Goal: Task Accomplishment & Management: Use online tool/utility

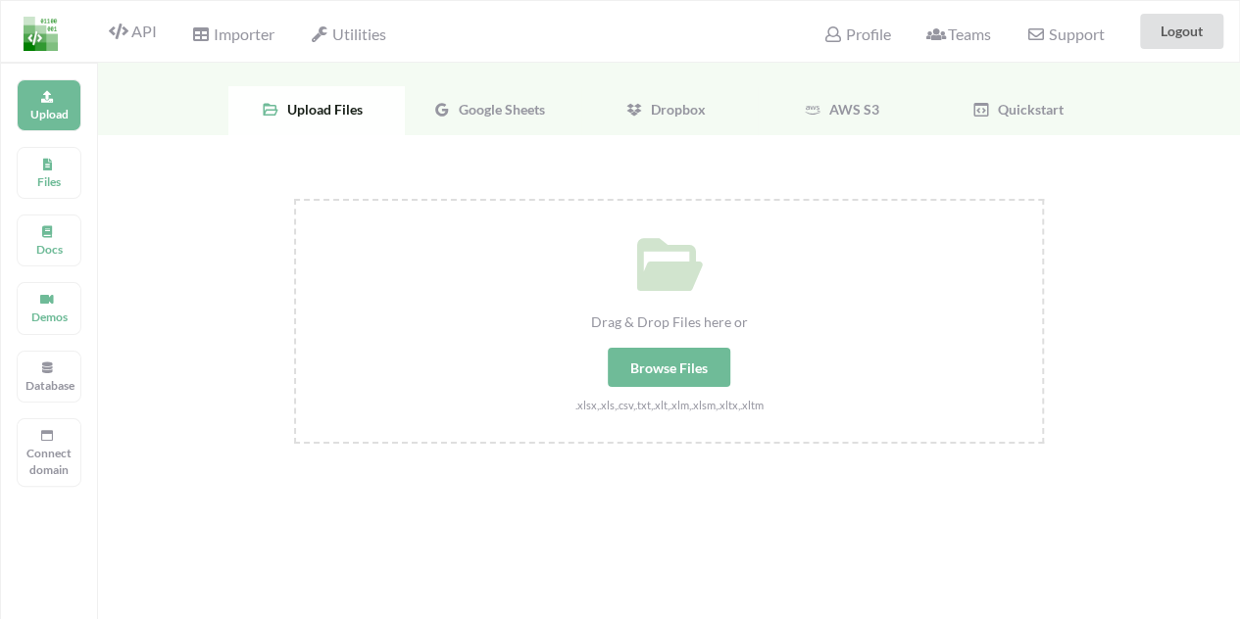
click at [129, 43] on div "API" at bounding box center [124, 31] width 88 height 37
click at [39, 186] on p "Files" at bounding box center [48, 181] width 47 height 17
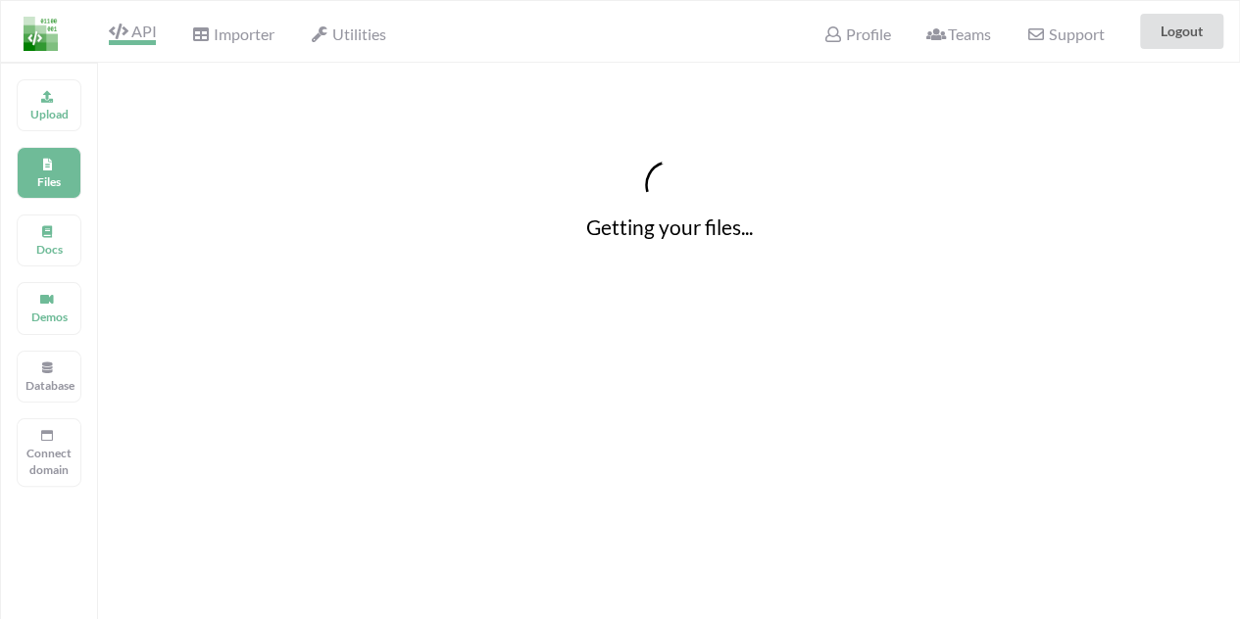
click at [125, 30] on icon at bounding box center [118, 32] width 19 height 16
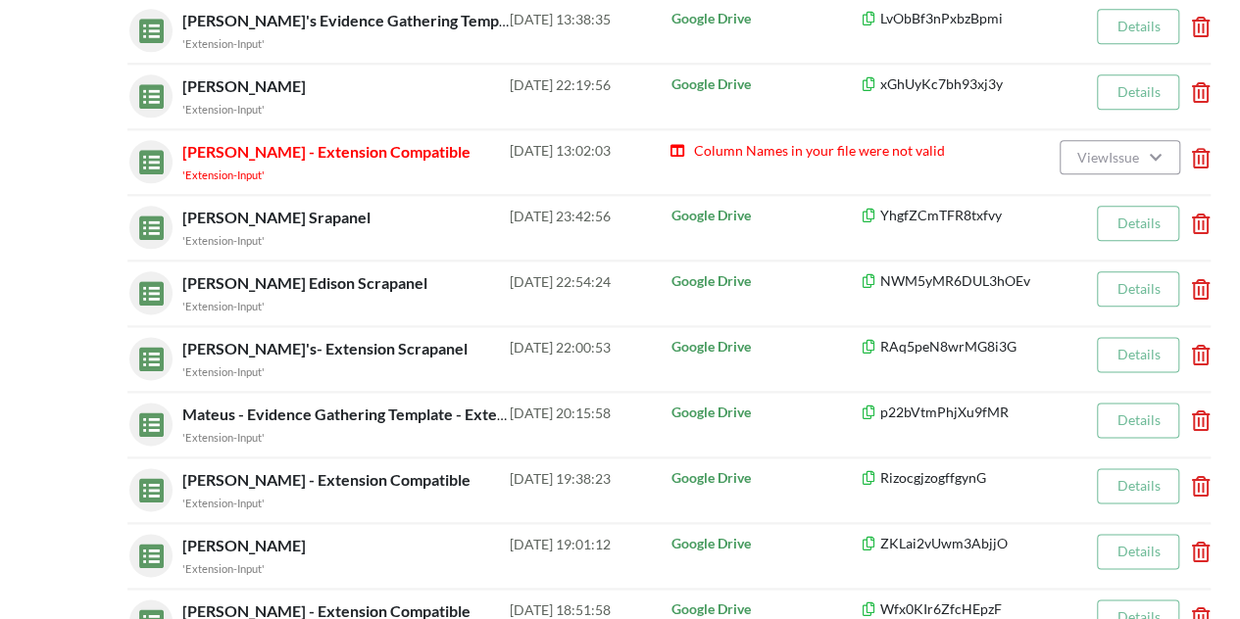
scroll to position [1059, 0]
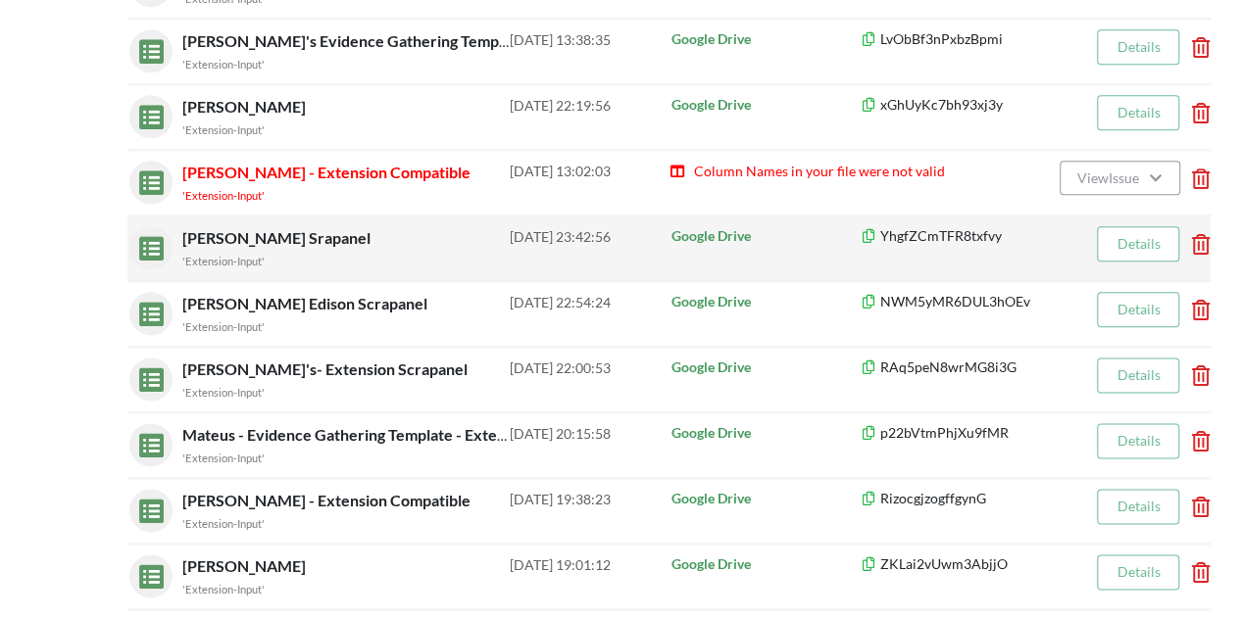
click at [998, 234] on p "YhgfZCmTFR8txfvy" at bounding box center [977, 236] width 234 height 20
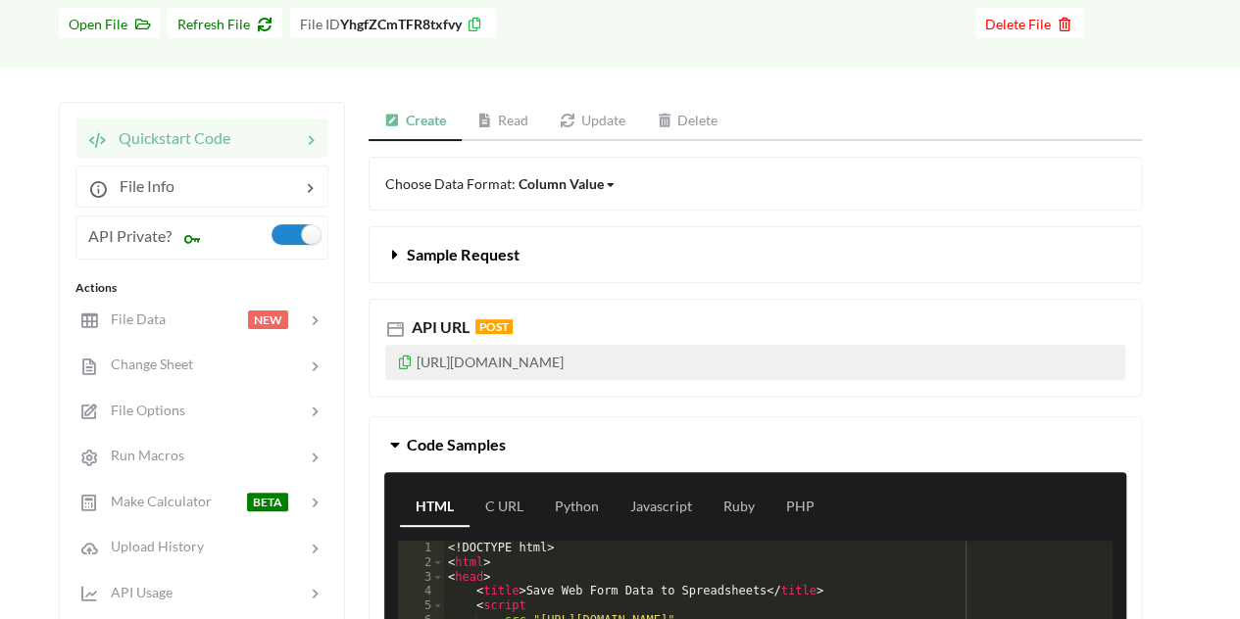
scroll to position [116, 0]
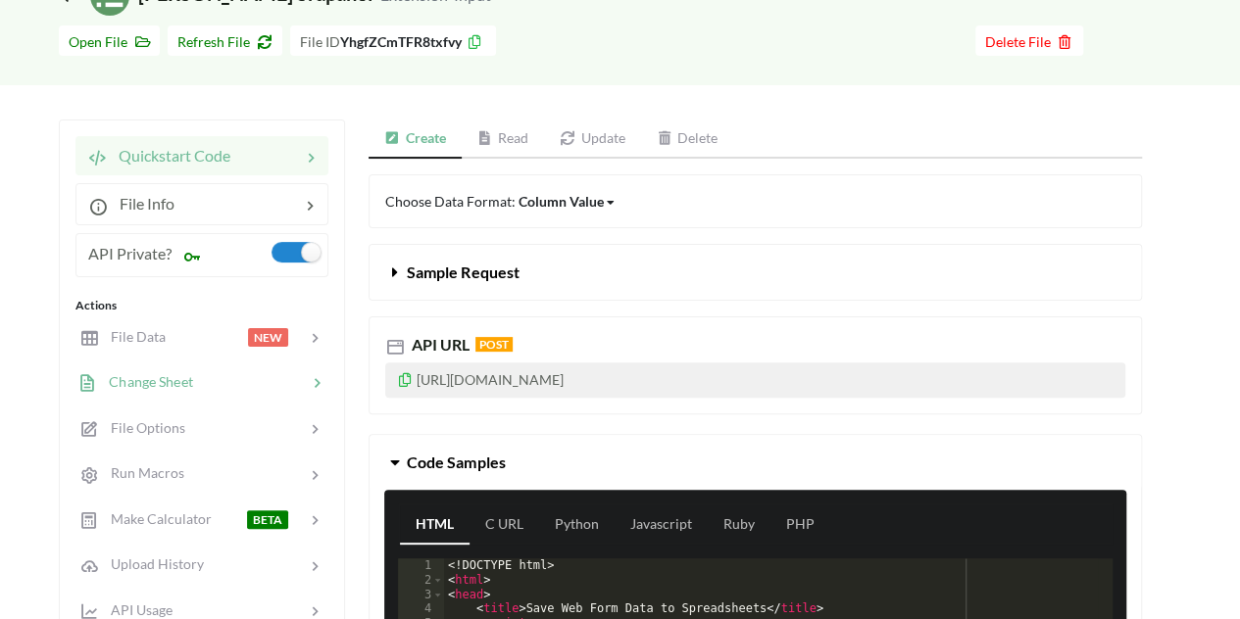
click at [271, 383] on div at bounding box center [250, 382] width 114 height 23
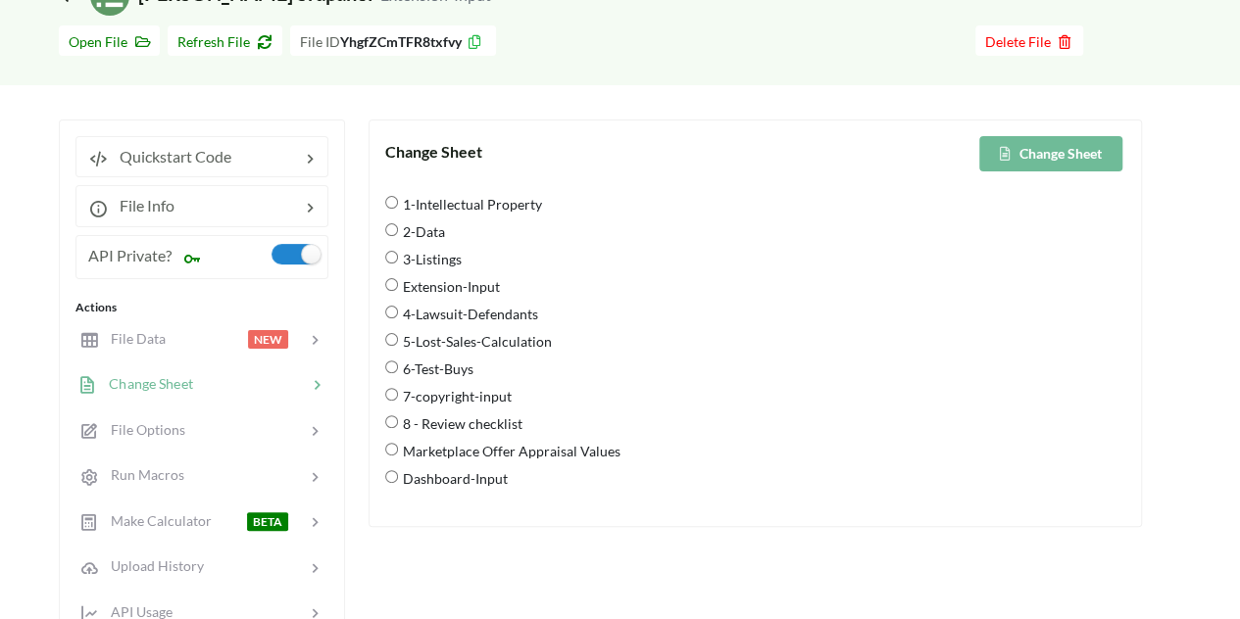
click at [441, 281] on span "Extension-Input" at bounding box center [449, 286] width 102 height 41
click at [398, 281] on input "Extension-Input" at bounding box center [391, 284] width 13 height 13
radio input "true"
click at [1072, 152] on button "Change Sheet" at bounding box center [1050, 153] width 143 height 35
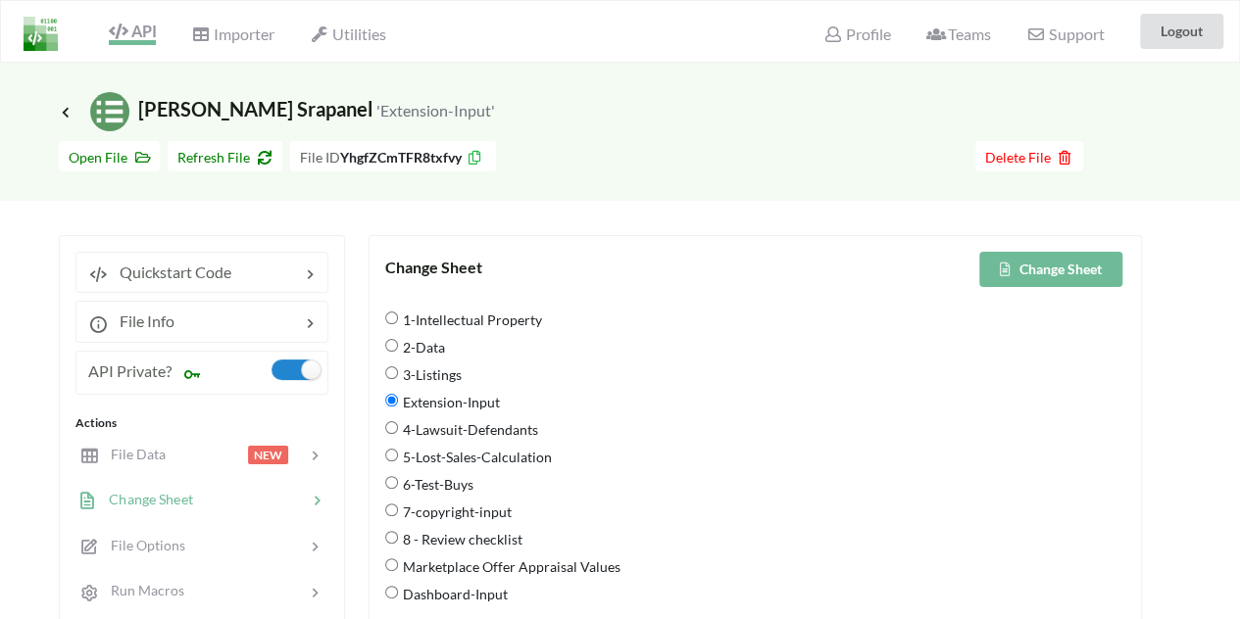
click at [131, 26] on span "API" at bounding box center [132, 34] width 47 height 24
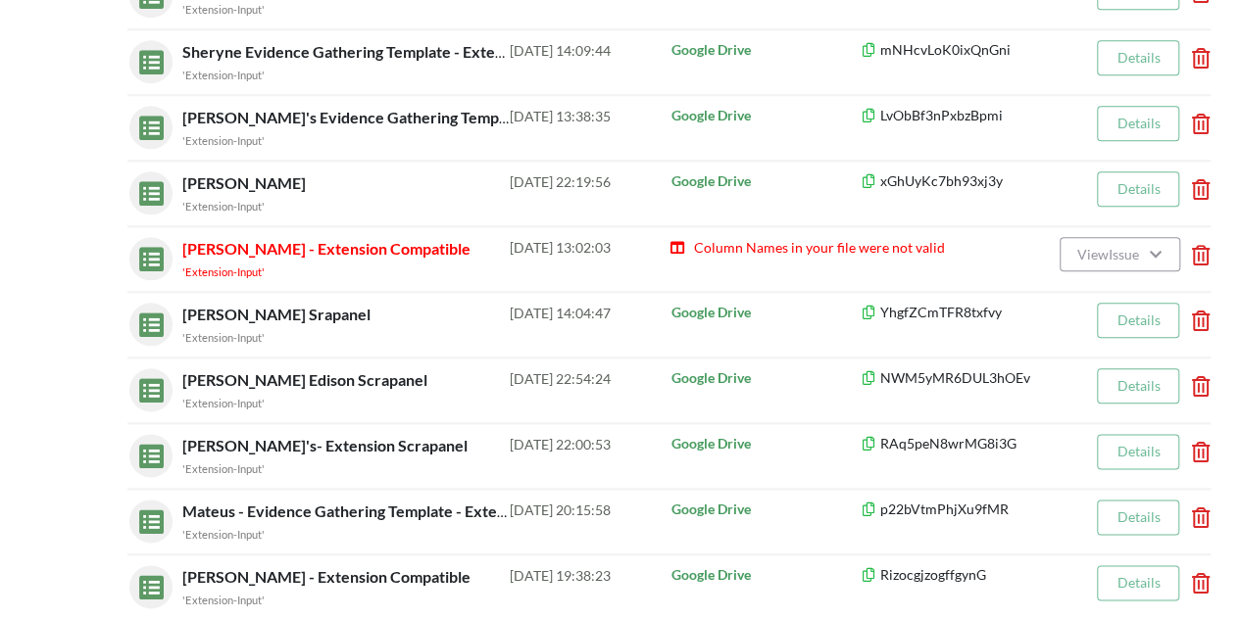
scroll to position [999, 0]
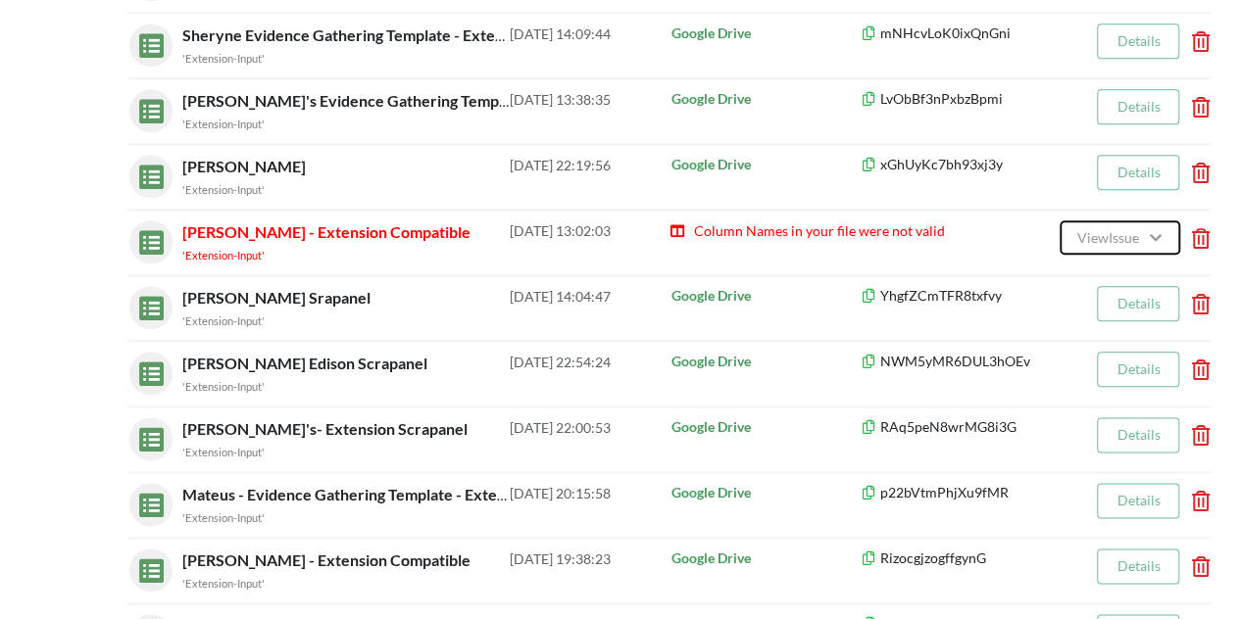
click at [1117, 230] on span "View Issue" at bounding box center [1110, 237] width 68 height 17
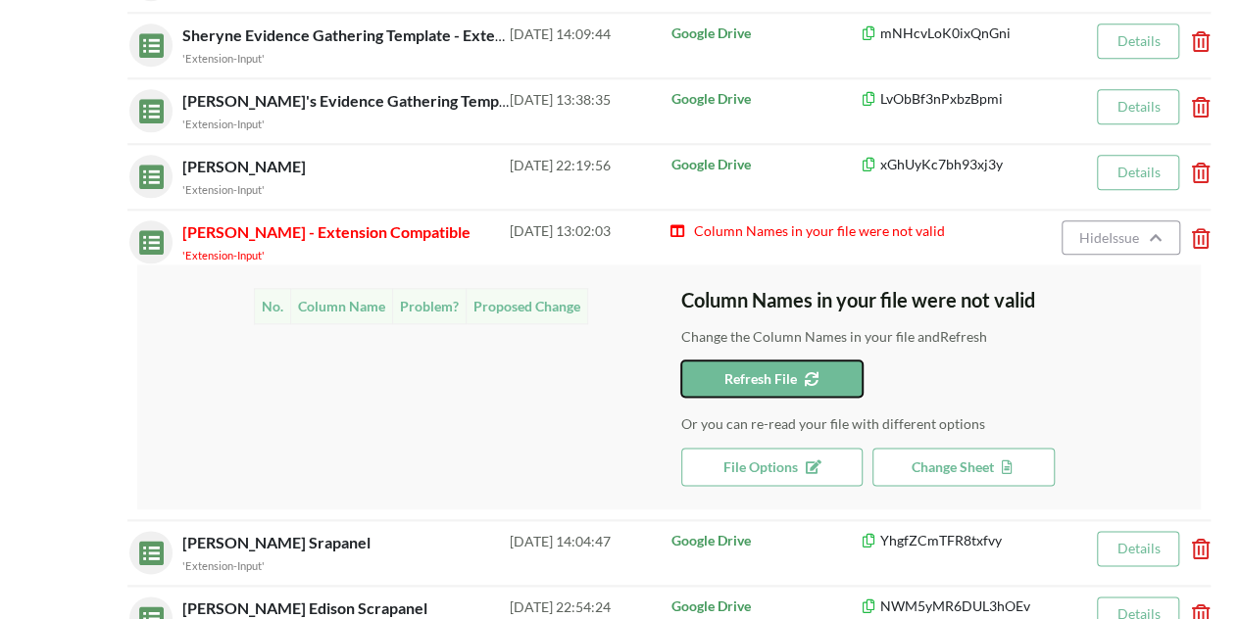
click at [814, 369] on icon at bounding box center [808, 376] width 17 height 14
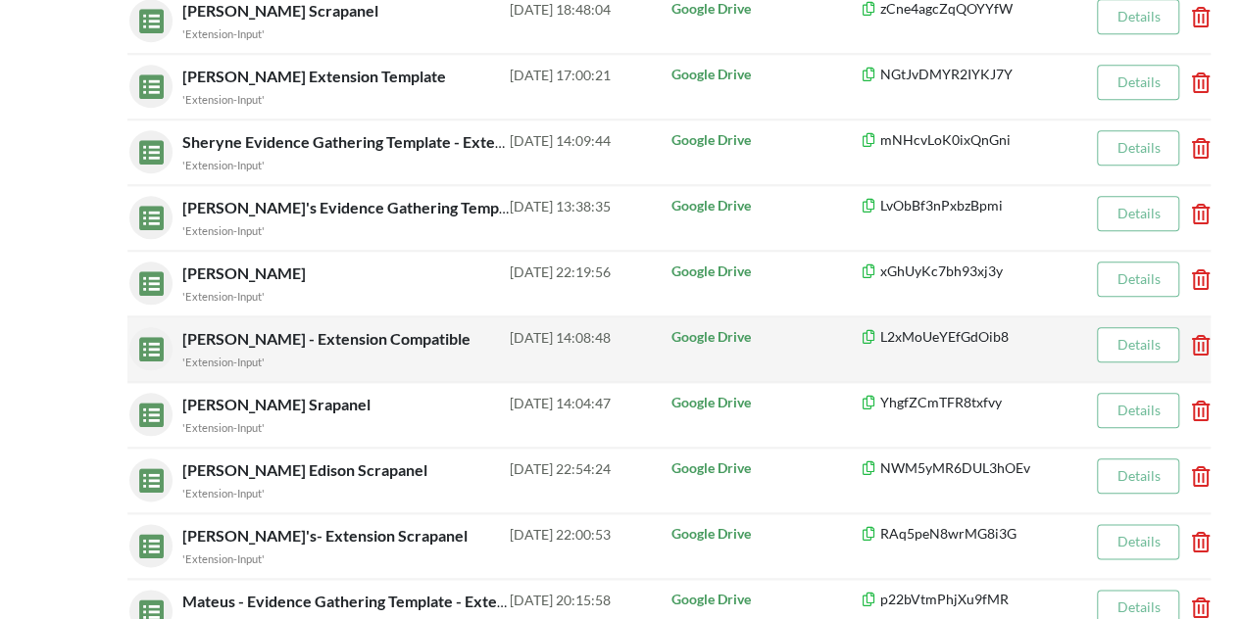
scroll to position [892, 0]
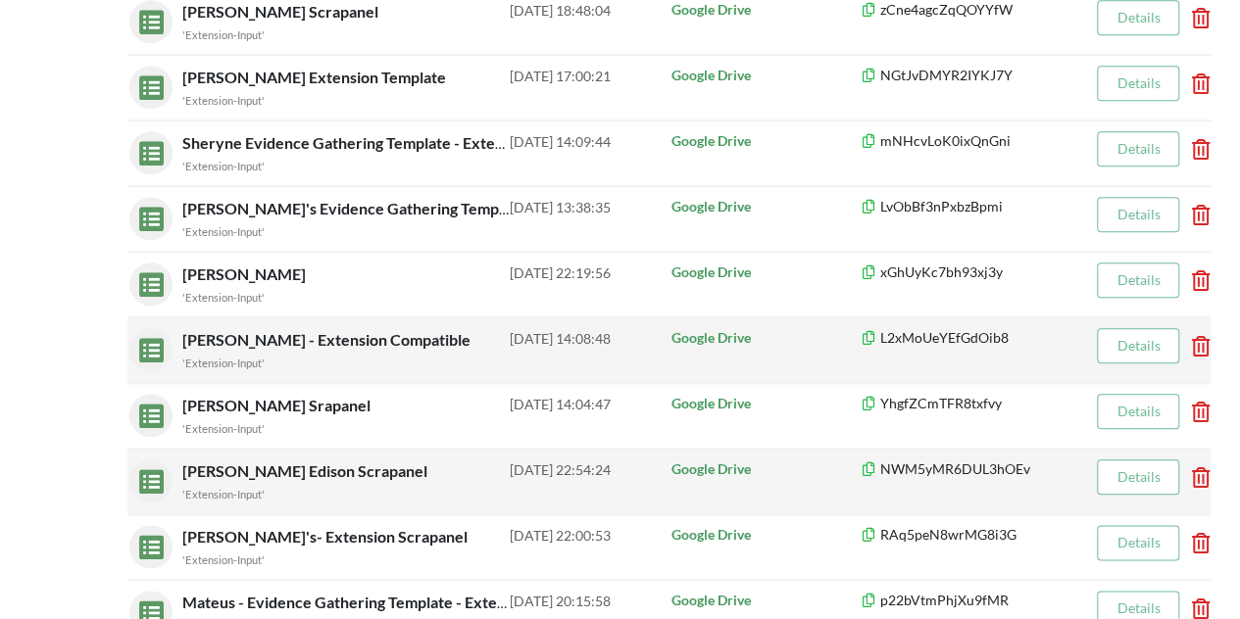
click at [423, 483] on div "'Extension-Input'" at bounding box center [345, 493] width 327 height 21
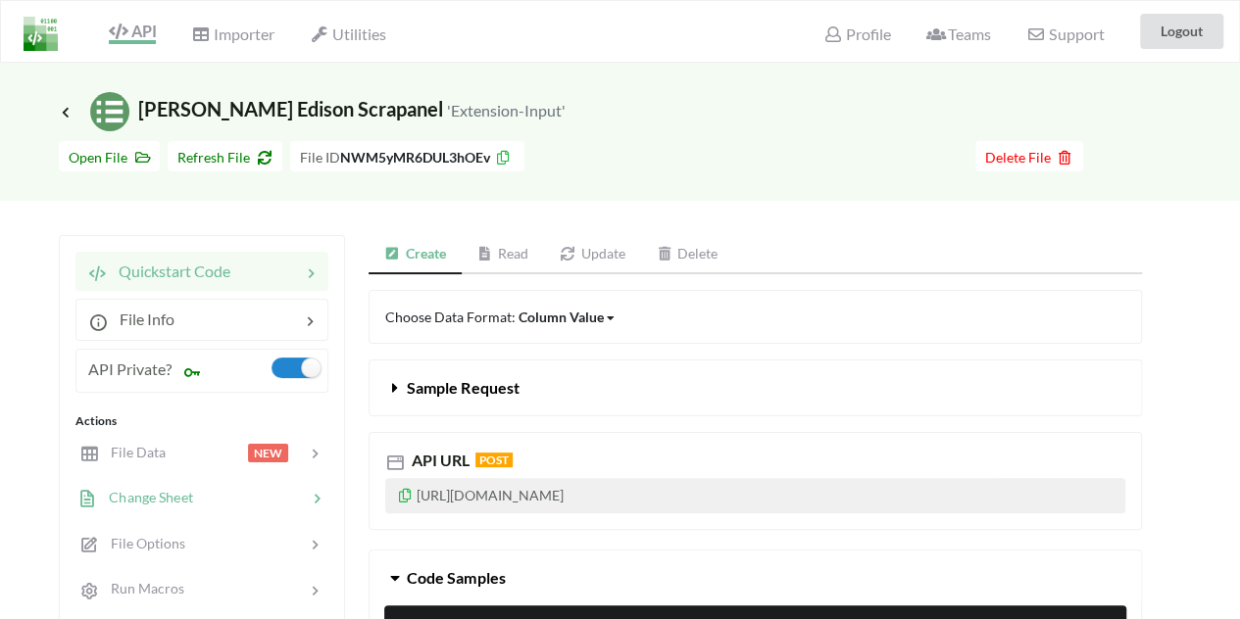
click at [164, 494] on span "Change Sheet" at bounding box center [145, 497] width 96 height 17
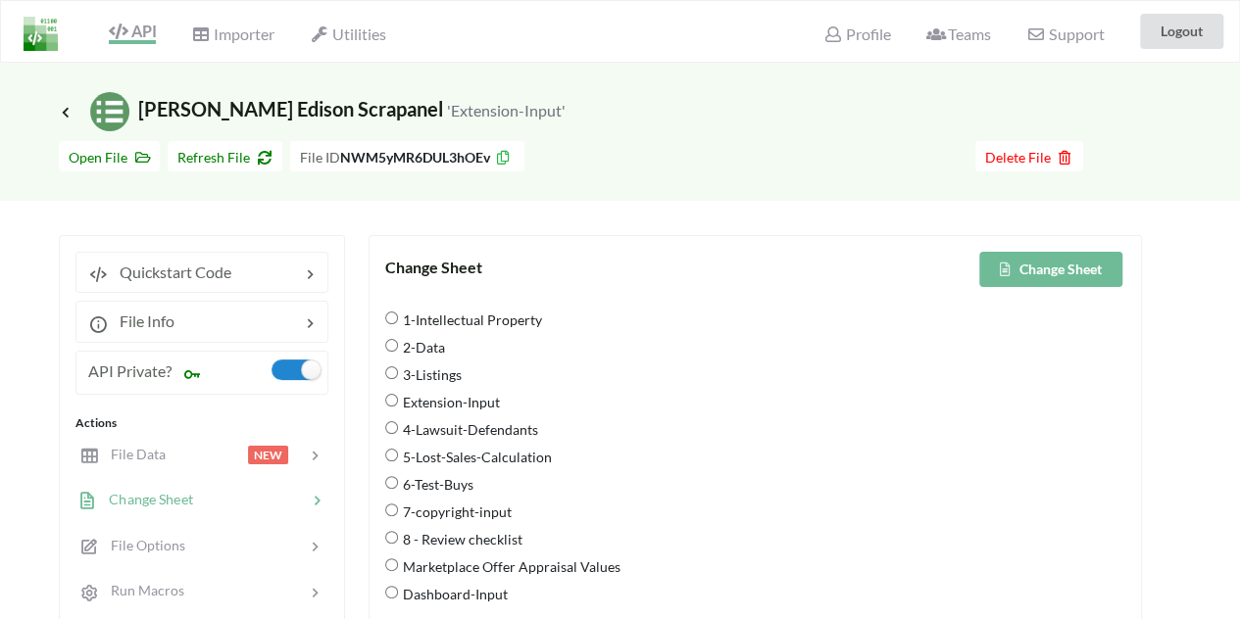
click at [428, 402] on span "Extension-Input" at bounding box center [449, 401] width 102 height 41
click at [398, 402] on input "Extension-Input" at bounding box center [391, 400] width 13 height 13
radio input "true"
click at [1049, 266] on button "Change Sheet" at bounding box center [1050, 269] width 143 height 35
click at [125, 33] on icon at bounding box center [118, 32] width 19 height 16
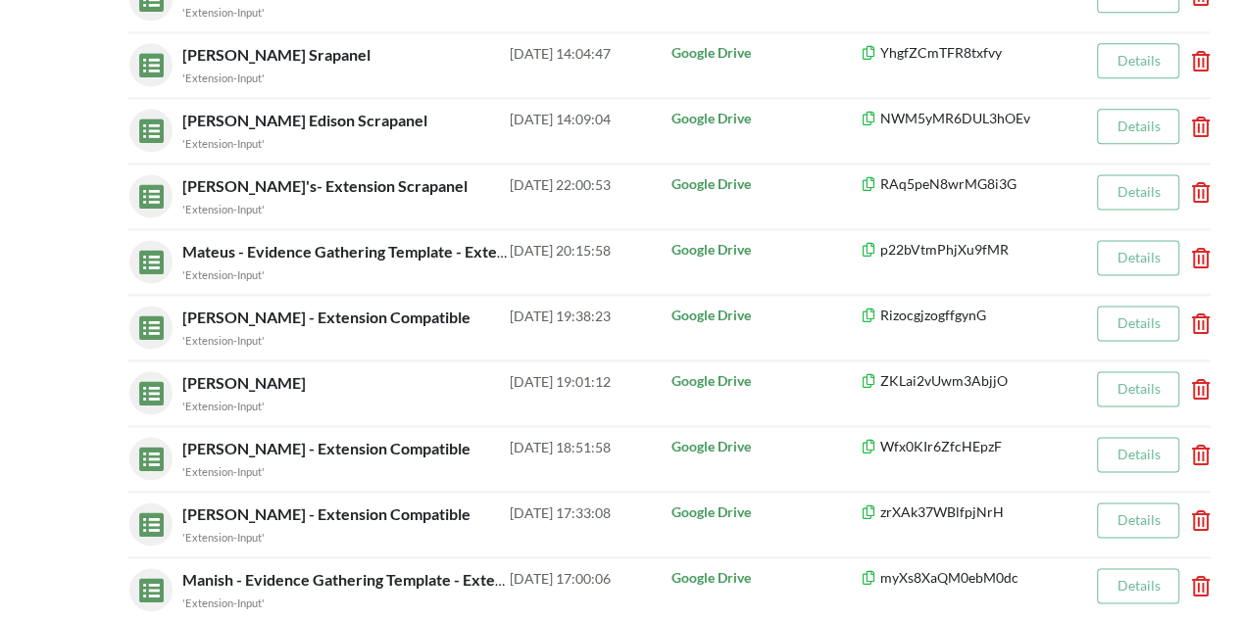
scroll to position [1264, 0]
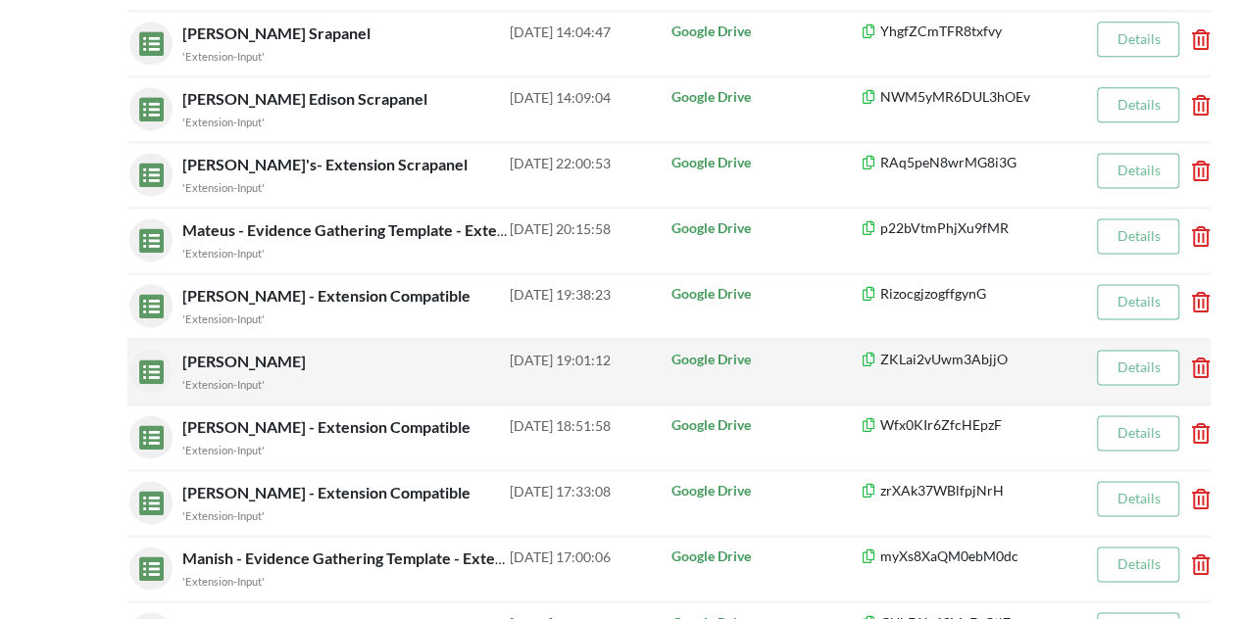
click at [480, 358] on div "[PERSON_NAME] 'Extension-Input'" at bounding box center [345, 372] width 327 height 44
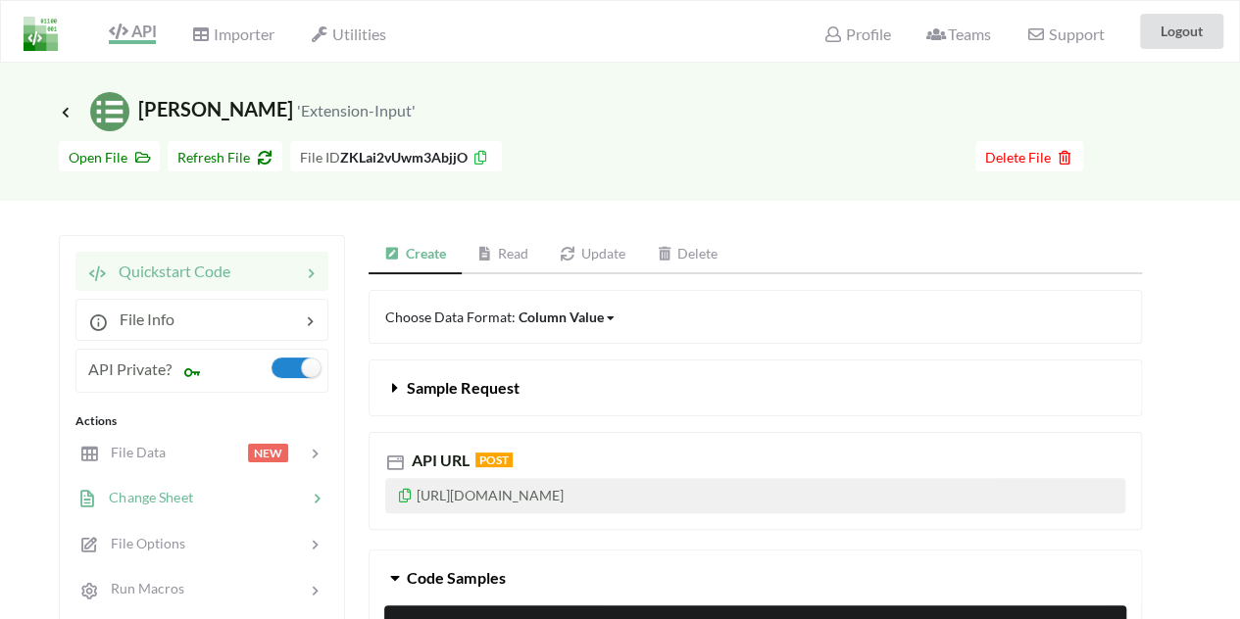
click at [169, 491] on span "Change Sheet" at bounding box center [145, 497] width 96 height 17
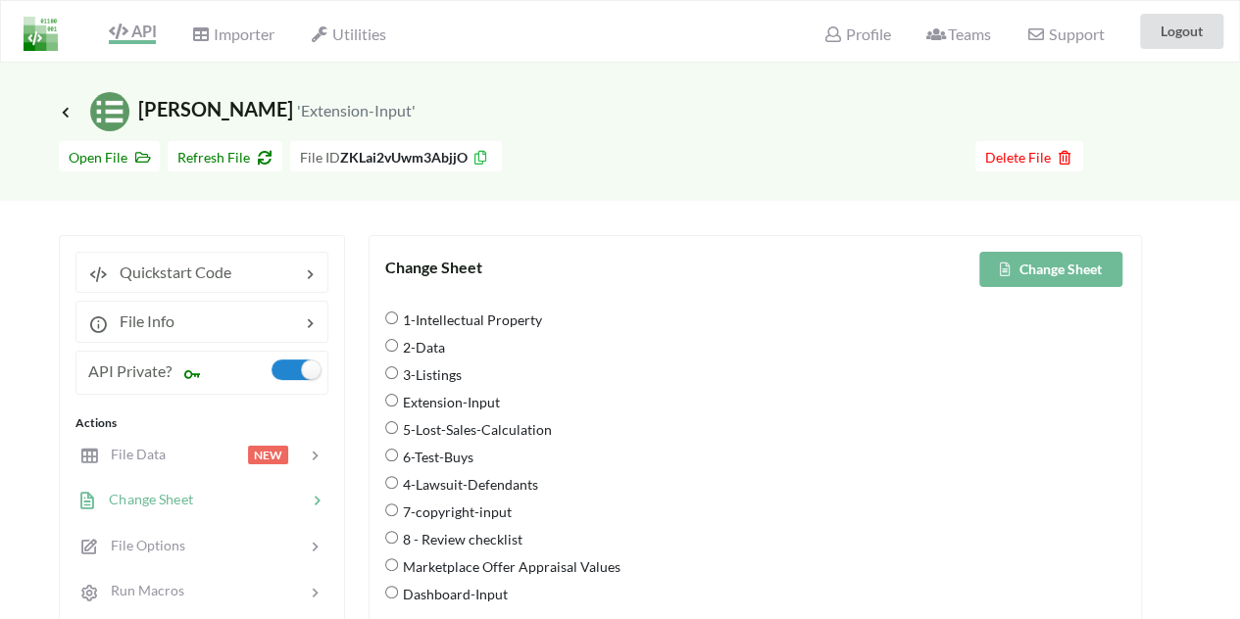
click at [423, 403] on span "Extension-Input" at bounding box center [449, 401] width 102 height 41
click at [398, 403] on input "Extension-Input" at bounding box center [391, 400] width 13 height 13
radio input "true"
click at [1001, 271] on icon at bounding box center [1005, 269] width 17 height 12
click at [139, 30] on span "API" at bounding box center [132, 34] width 47 height 24
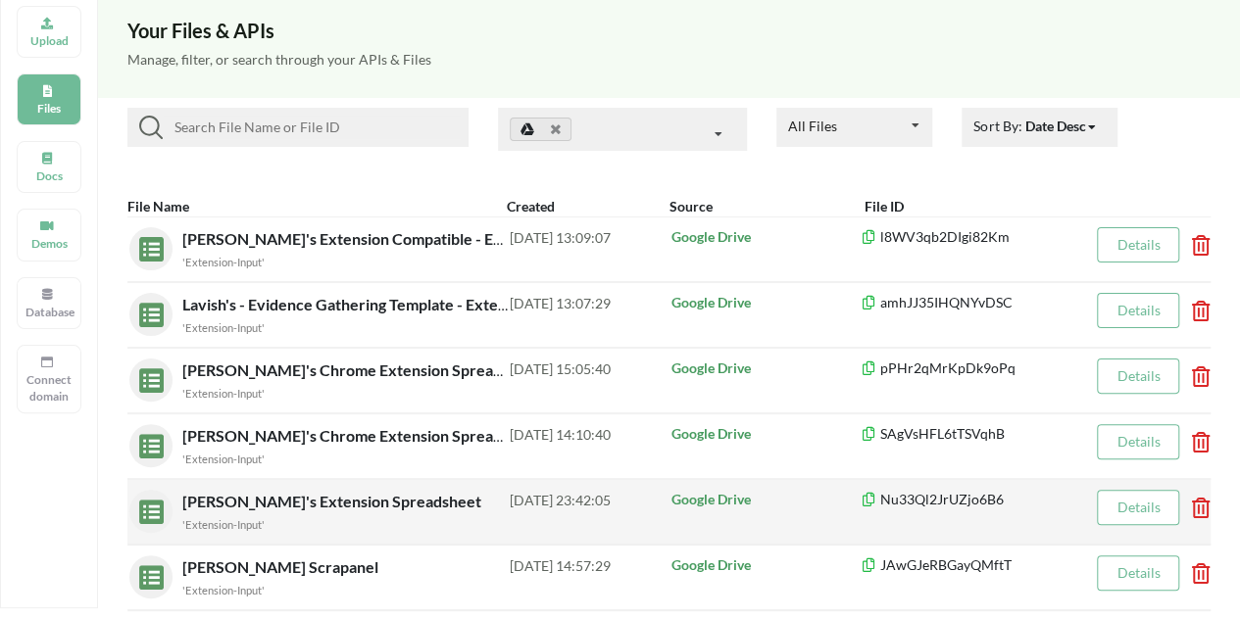
scroll to position [1691, 0]
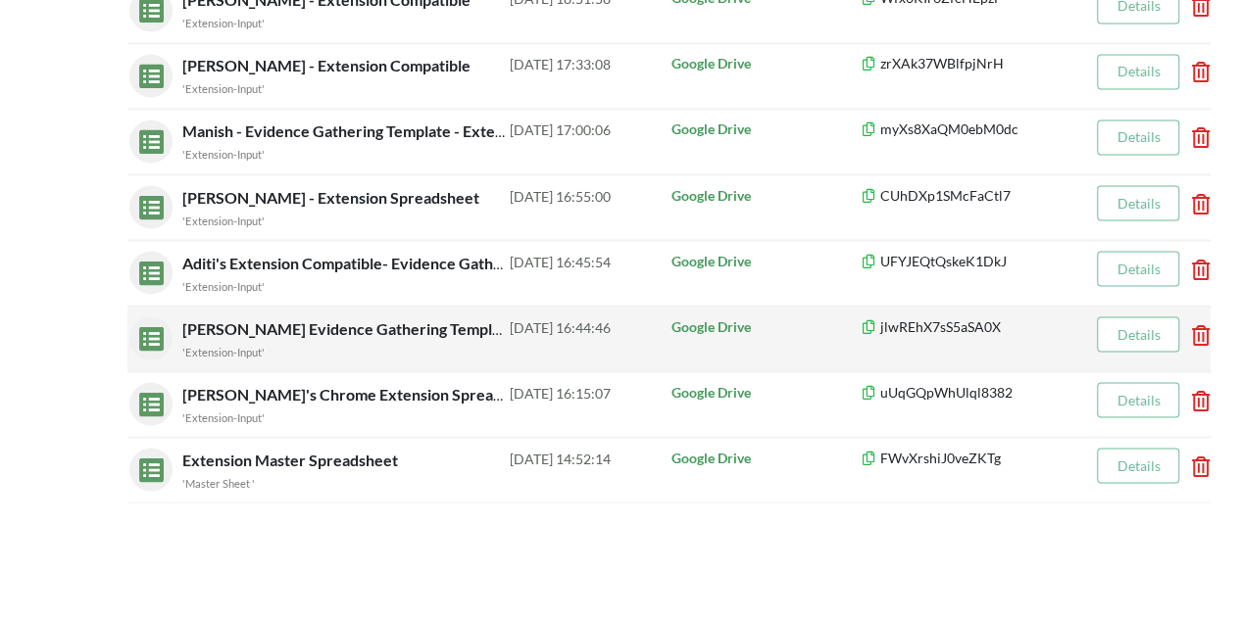
click at [259, 318] on span "[PERSON_NAME] Evidence Gathering Template - Extension Compatible" at bounding box center [432, 327] width 501 height 19
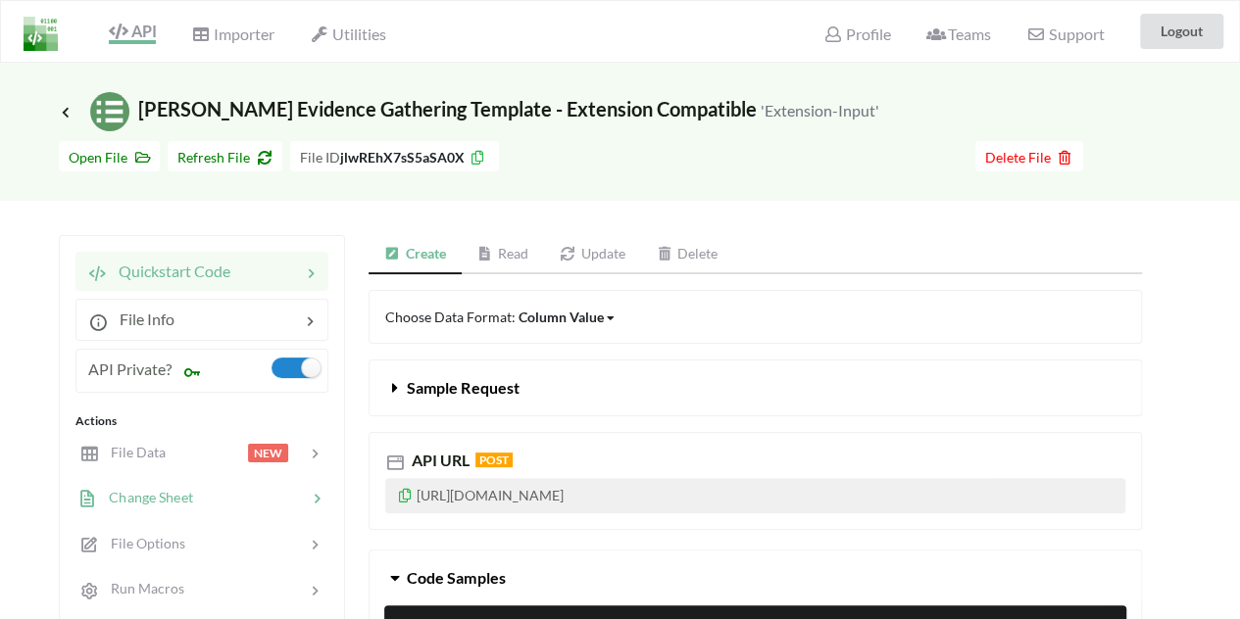
click at [220, 494] on div at bounding box center [250, 498] width 114 height 23
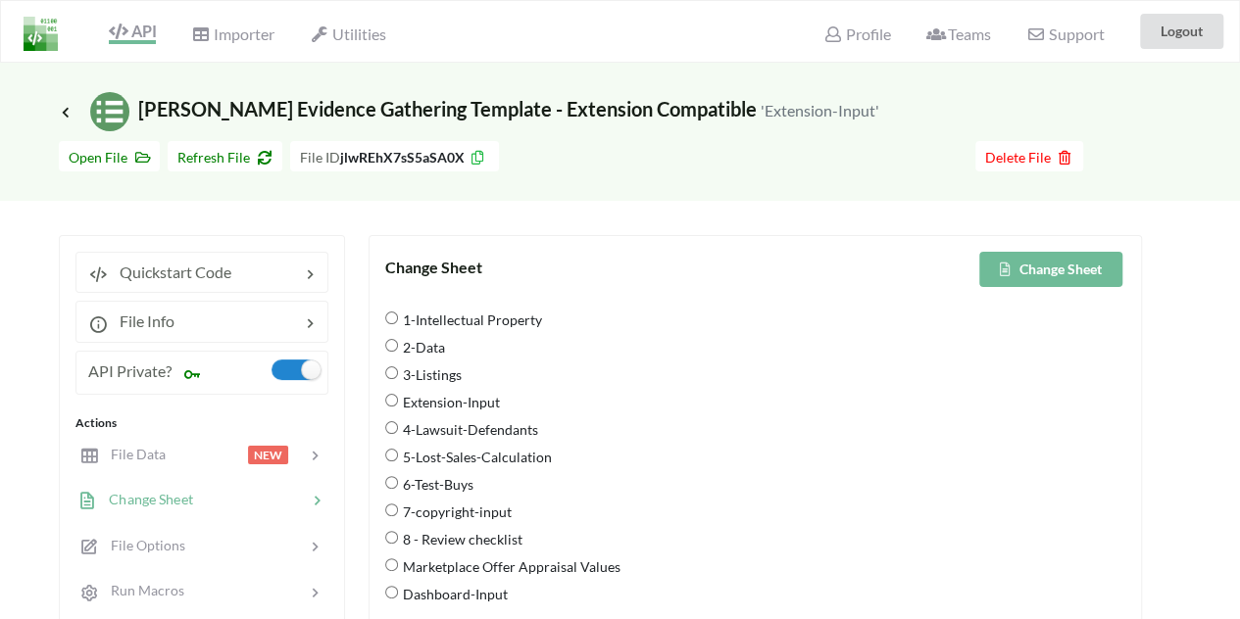
click at [400, 402] on span "Extension-Input" at bounding box center [449, 401] width 102 height 41
click at [398, 402] on input "Extension-Input" at bounding box center [391, 400] width 13 height 13
radio input "true"
click at [1076, 256] on button "Change Sheet" at bounding box center [1050, 269] width 143 height 35
click at [127, 32] on icon at bounding box center [118, 32] width 19 height 16
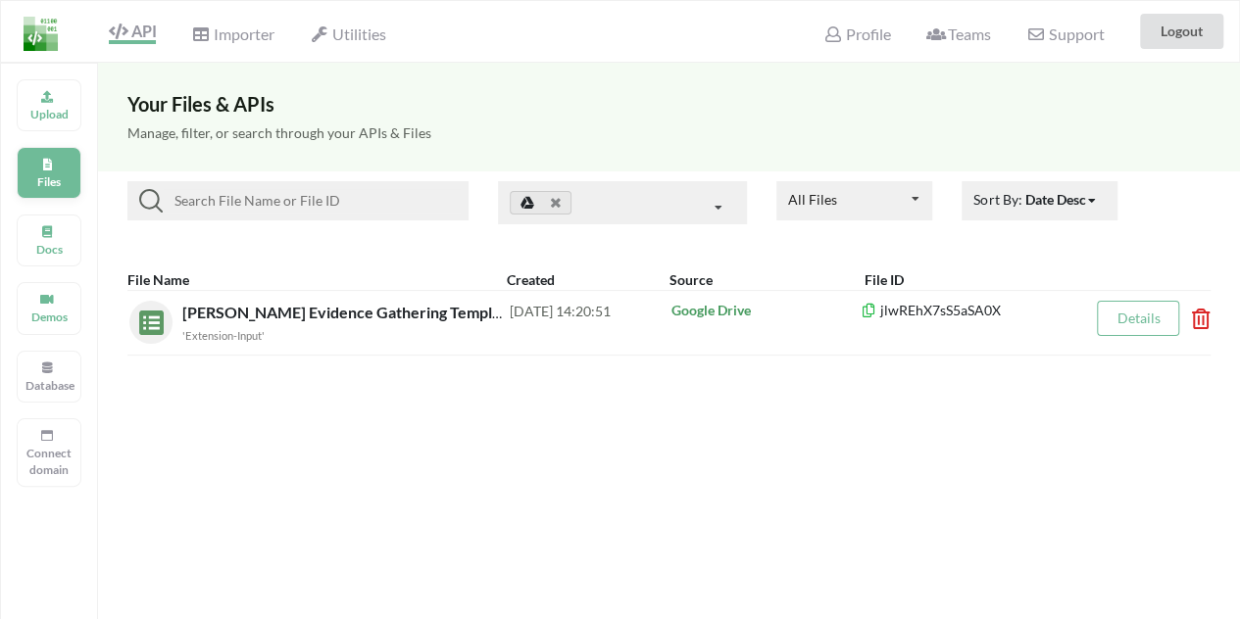
click at [67, 173] on p "Files" at bounding box center [48, 181] width 47 height 17
click at [137, 28] on span "API" at bounding box center [132, 34] width 47 height 24
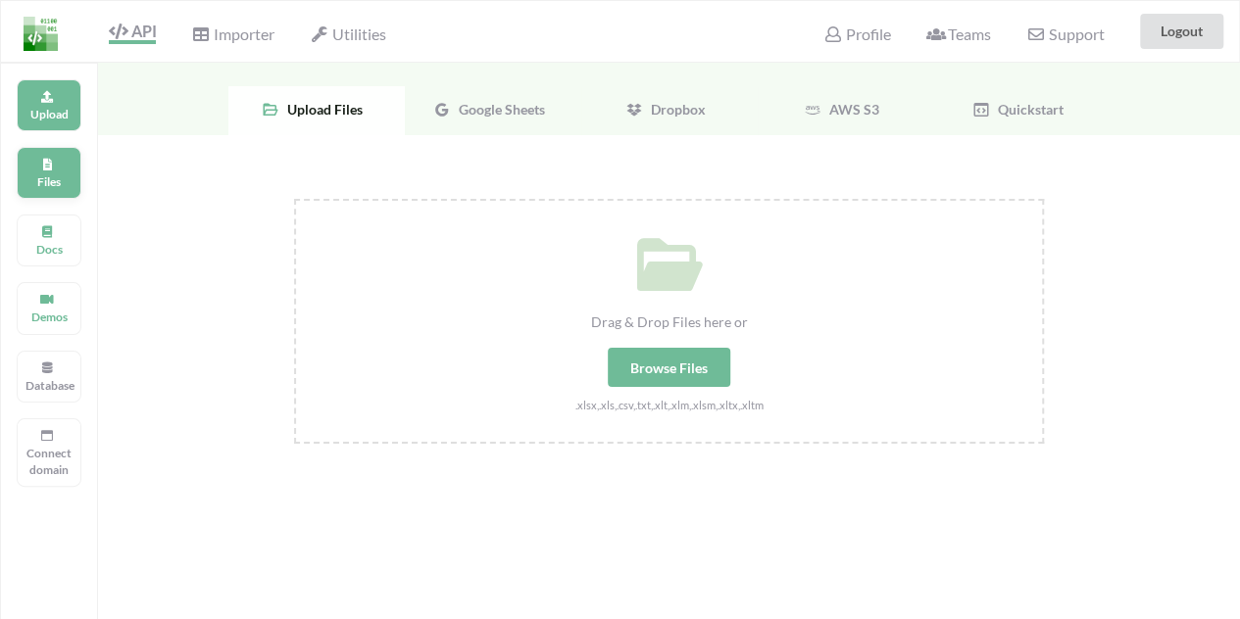
click at [39, 173] on p "Files" at bounding box center [48, 181] width 47 height 17
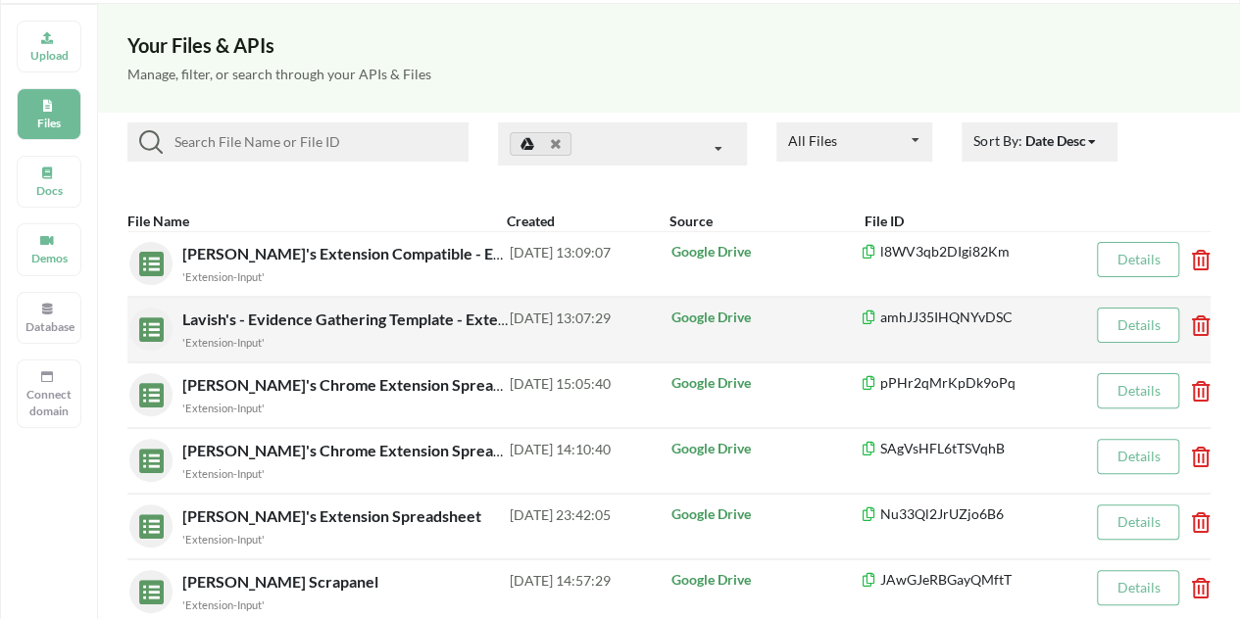
scroll to position [1107, 0]
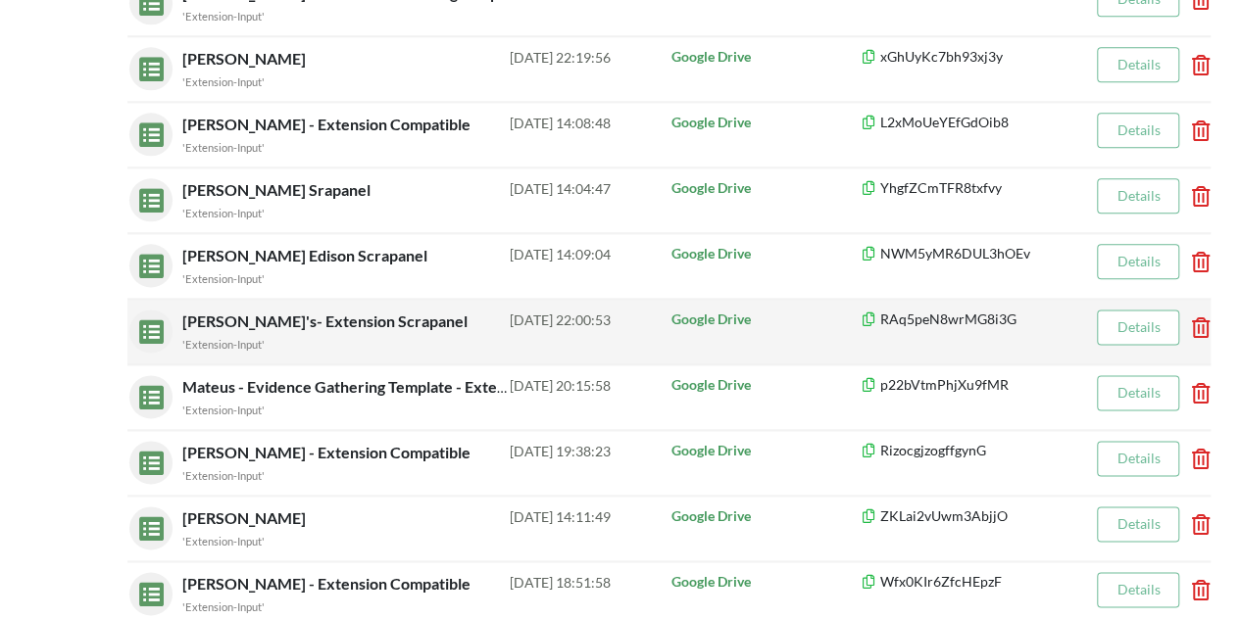
click at [255, 333] on div "'Extension-Input'" at bounding box center [345, 343] width 327 height 21
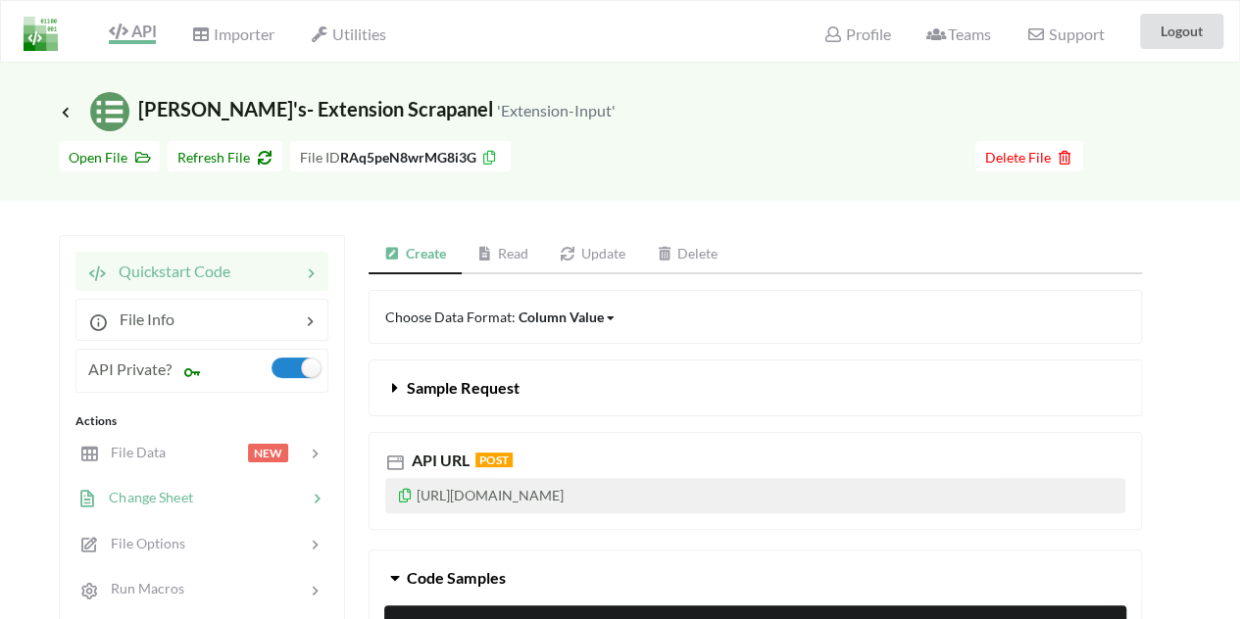
click at [170, 503] on span "Change Sheet" at bounding box center [145, 497] width 96 height 17
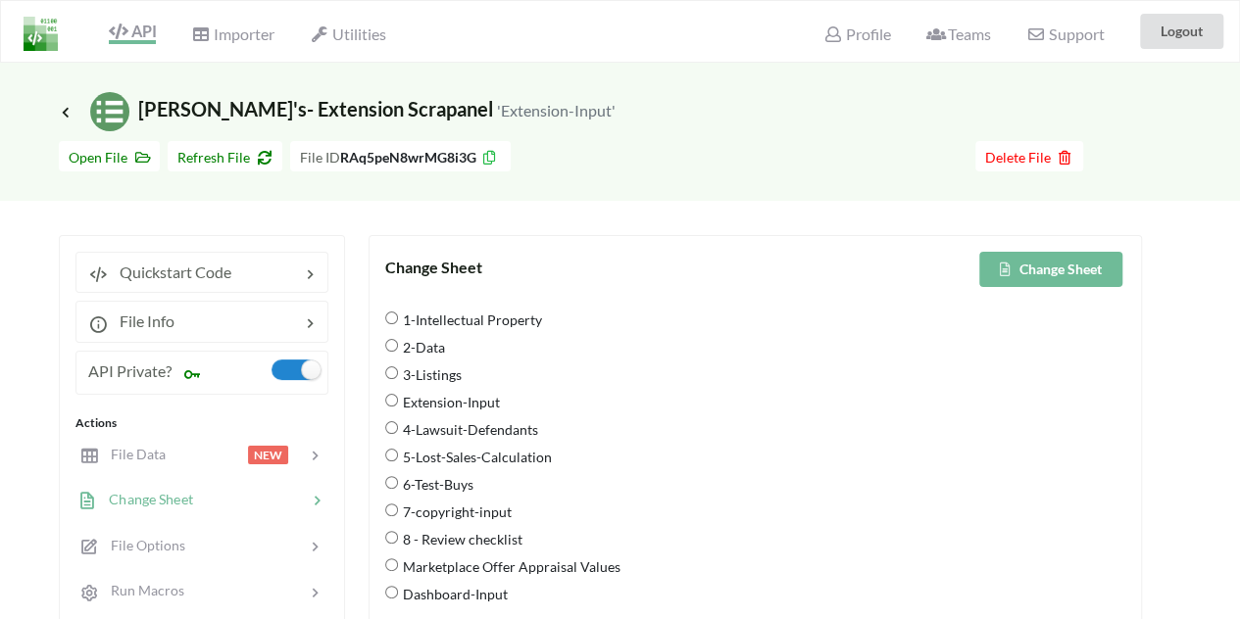
click at [402, 395] on span "Extension-Input" at bounding box center [449, 401] width 102 height 41
click at [398, 395] on input "Extension-Input" at bounding box center [391, 400] width 13 height 13
radio input "true"
click at [1055, 268] on button "Change Sheet" at bounding box center [1050, 269] width 143 height 35
click at [153, 31] on span "API" at bounding box center [132, 34] width 47 height 24
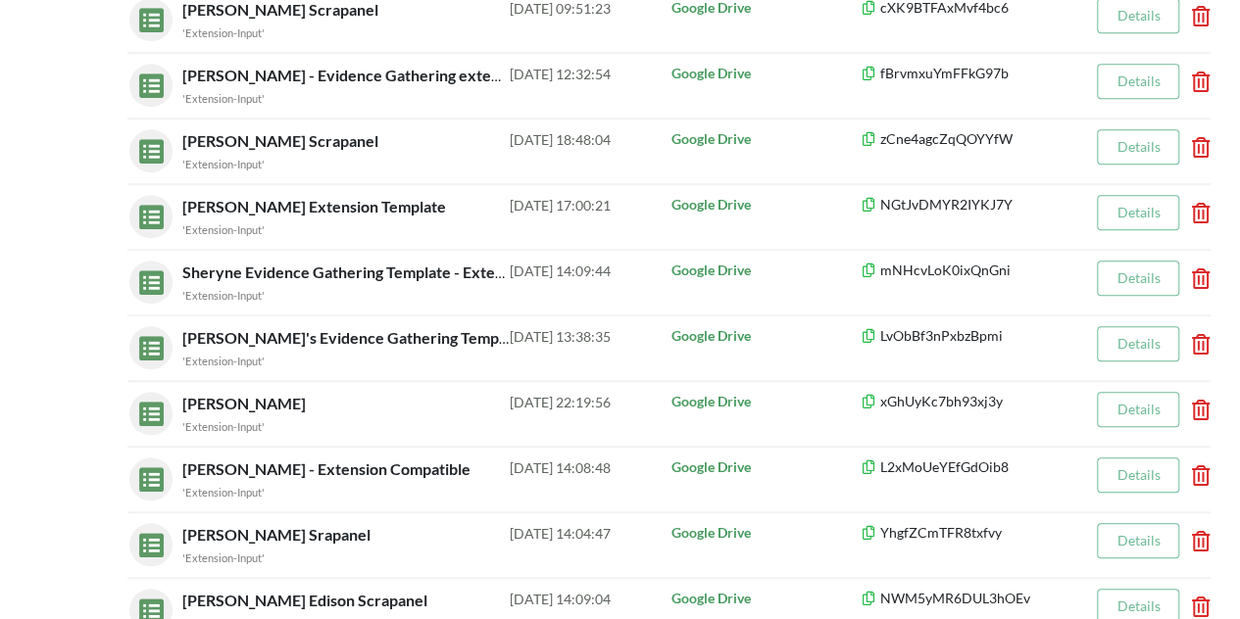
scroll to position [1562, 0]
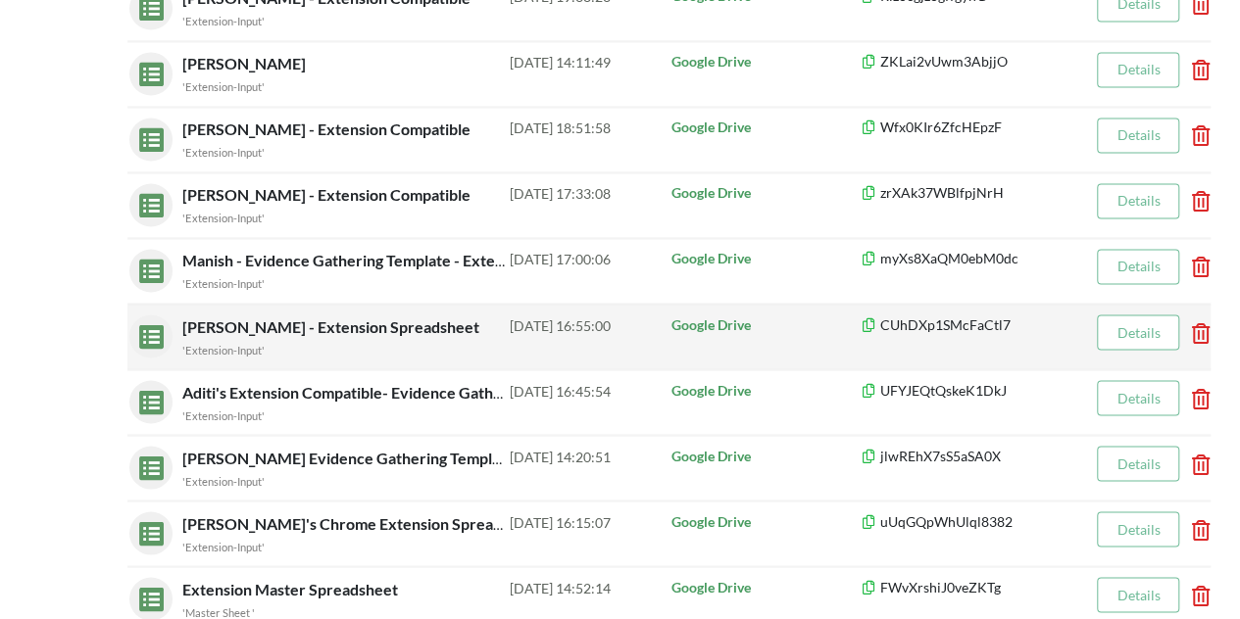
click at [325, 317] on span "[PERSON_NAME] - Extension Spreadsheet" at bounding box center [332, 326] width 301 height 19
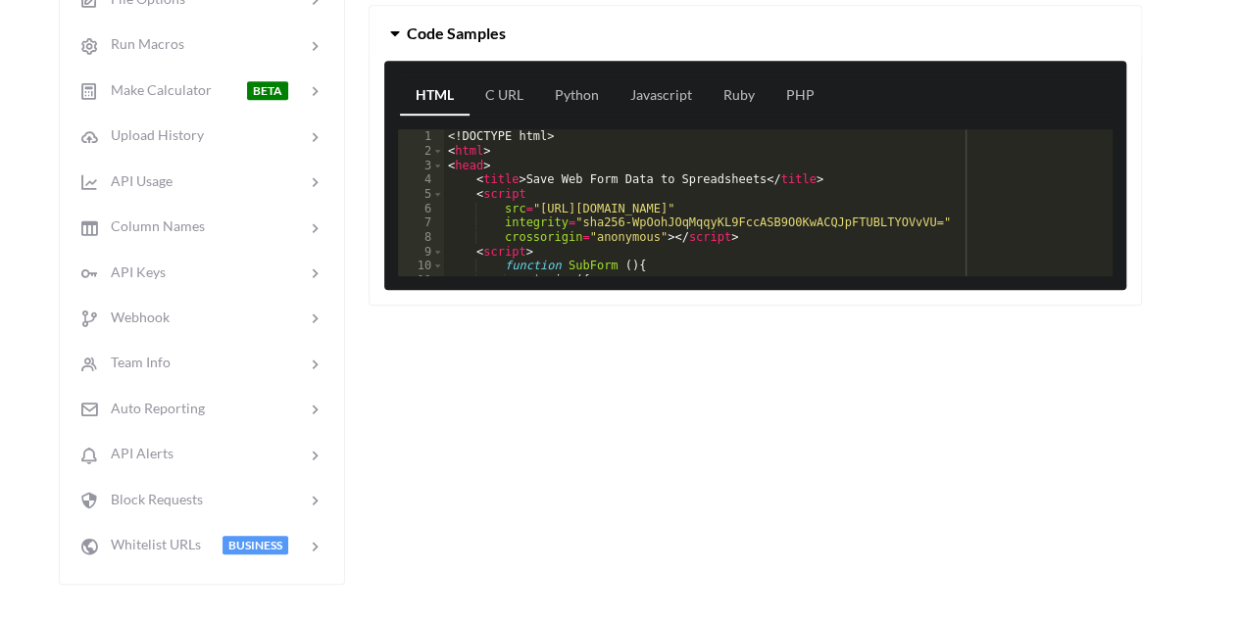
scroll to position [94, 0]
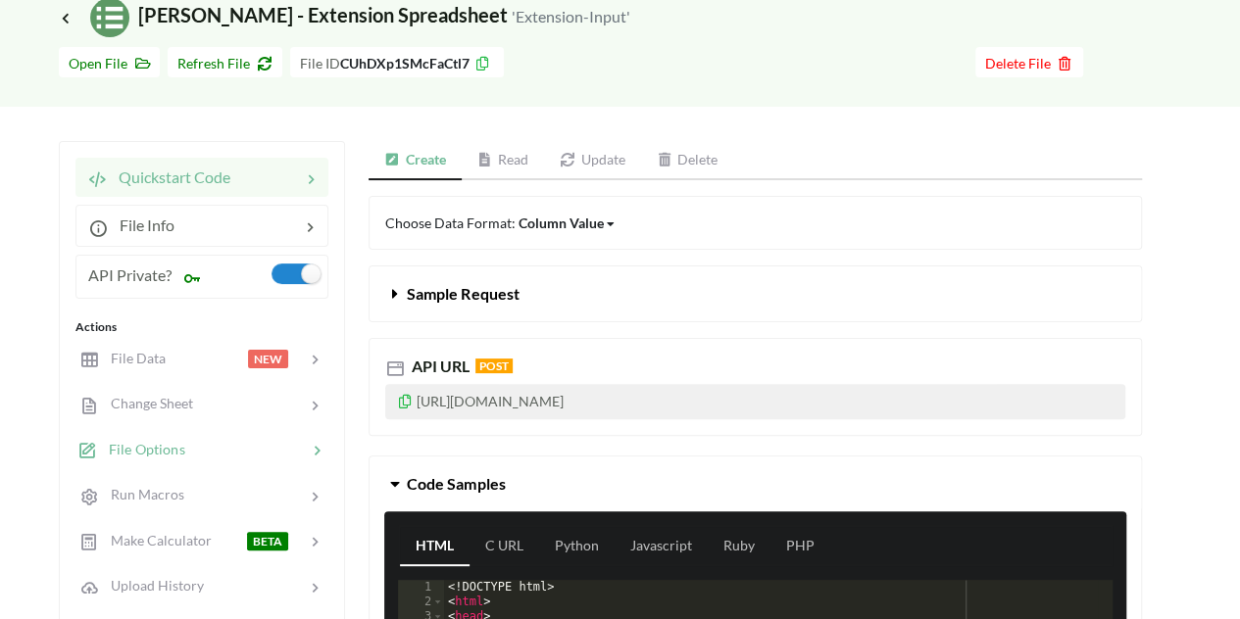
click at [205, 448] on div at bounding box center [246, 450] width 122 height 23
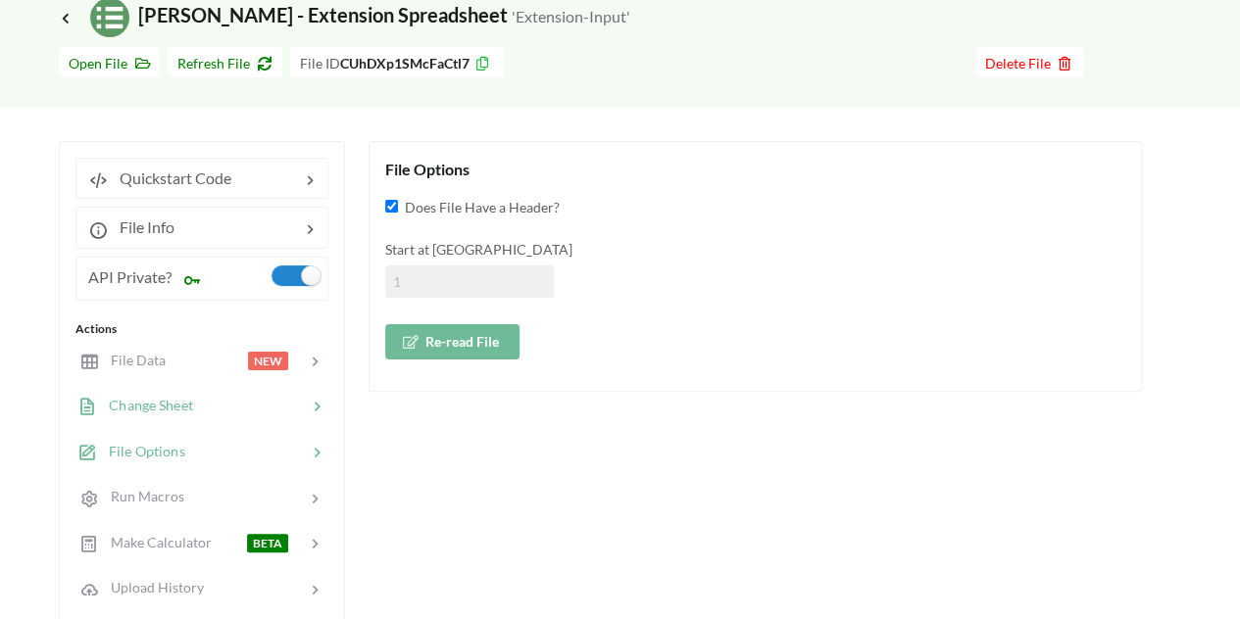
click at [200, 415] on div "Change Sheet" at bounding box center [202, 406] width 258 height 46
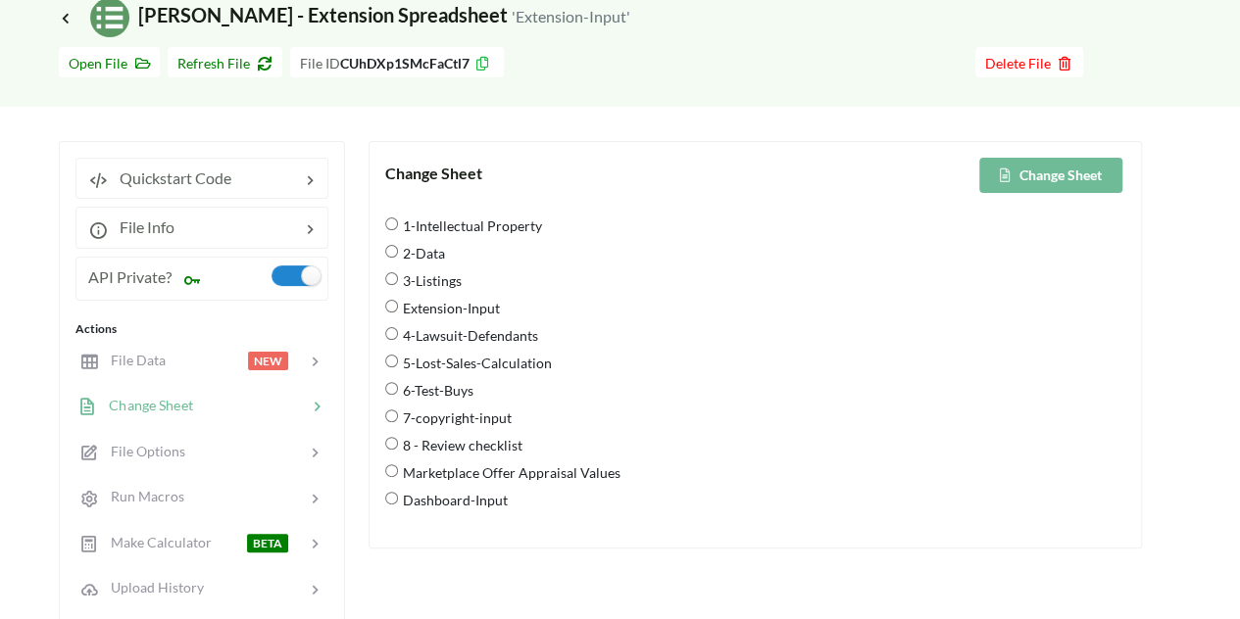
click at [387, 301] on input "Extension-Input" at bounding box center [391, 306] width 13 height 13
radio input "true"
click at [1037, 162] on button "Change Sheet" at bounding box center [1050, 175] width 143 height 35
